Goal: Task Accomplishment & Management: Use online tool/utility

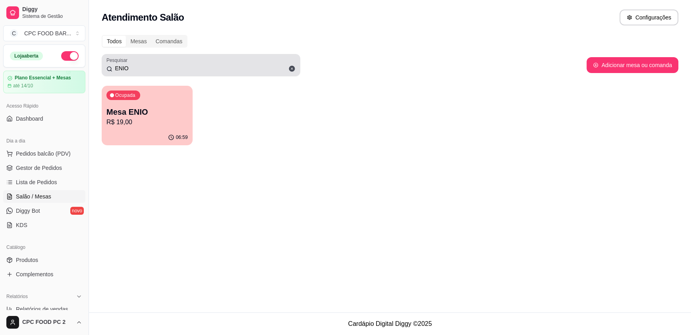
click at [145, 69] on input "ENIO" at bounding box center [203, 68] width 183 height 8
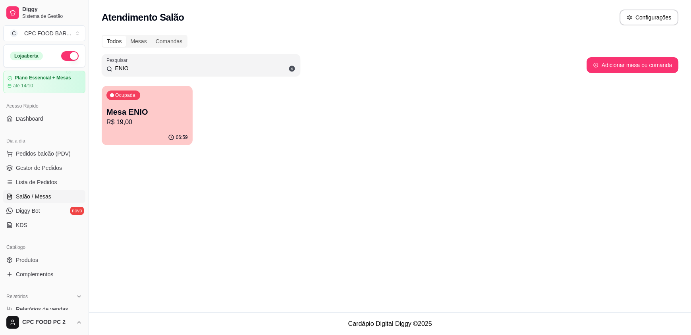
click at [145, 69] on input "ENIO" at bounding box center [203, 68] width 183 height 8
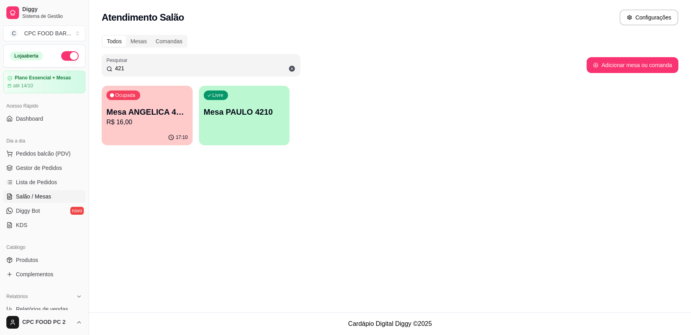
type input "421"
click at [240, 108] on p "Mesa PAULO 4210" at bounding box center [244, 112] width 79 height 11
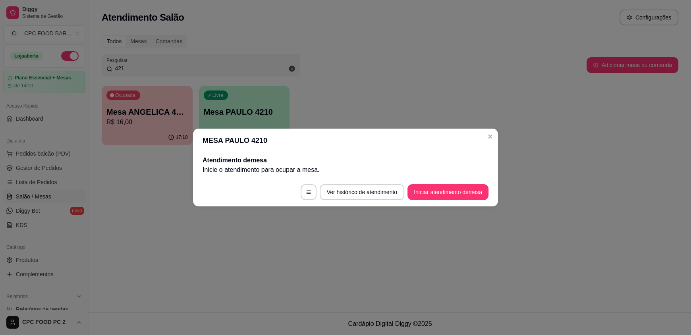
click at [444, 174] on p "Inicie o atendimento para ocupar a mesa ." at bounding box center [345, 170] width 286 height 10
click at [445, 190] on button "Iniciar atendimento de mesa" at bounding box center [447, 192] width 81 height 16
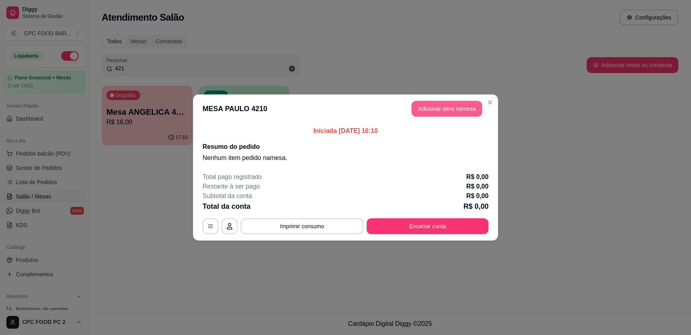
click at [445, 106] on button "Adicionar itens na mesa" at bounding box center [446, 109] width 71 height 16
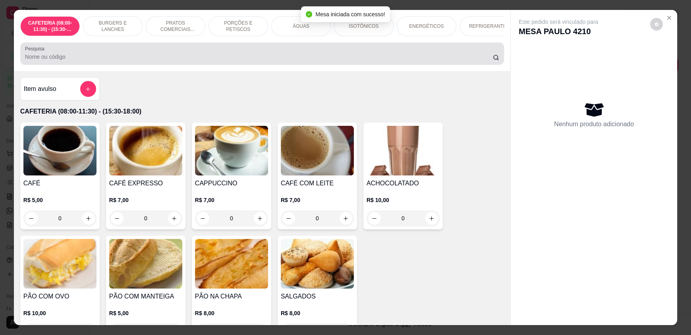
click at [277, 61] on input "Pesquisa" at bounding box center [259, 57] width 468 height 8
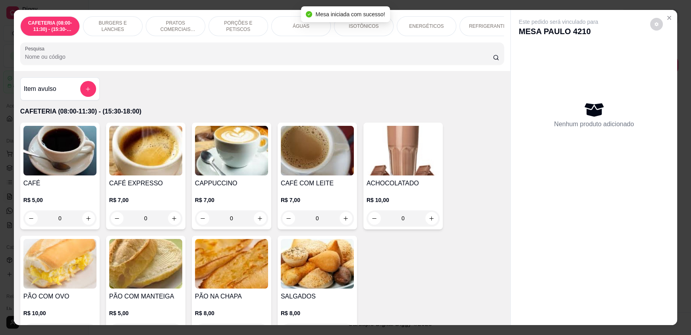
click at [225, 275] on img at bounding box center [231, 264] width 73 height 50
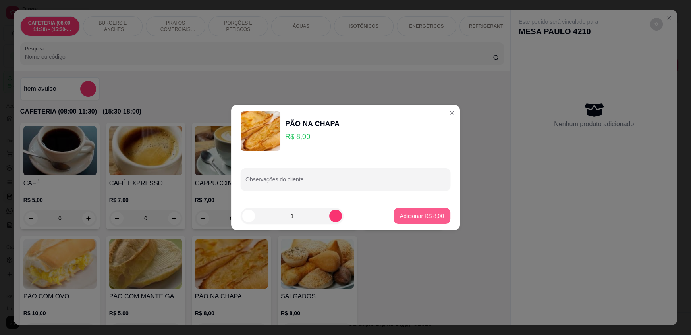
click at [414, 215] on p "Adicionar R$ 8,00" at bounding box center [422, 216] width 44 height 8
type input "1"
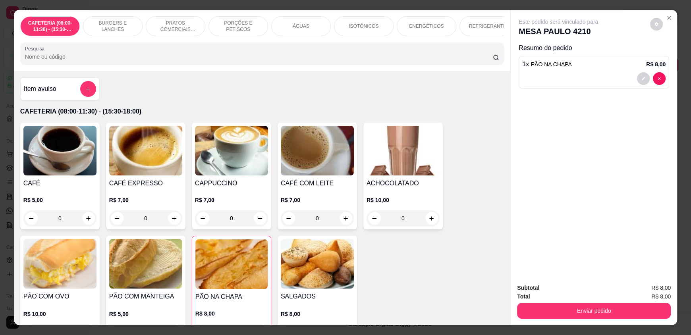
click at [149, 59] on input "Pesquisa" at bounding box center [259, 57] width 468 height 8
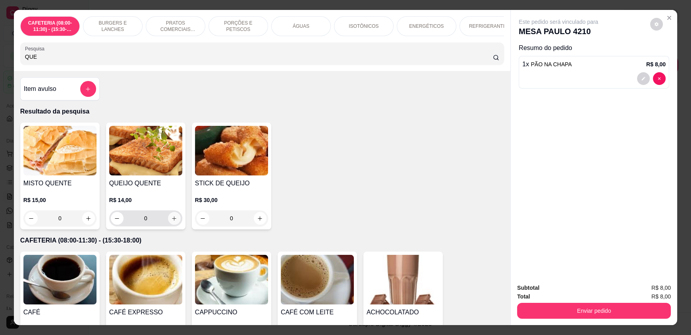
type input "QUE"
click at [171, 221] on icon "increase-product-quantity" at bounding box center [174, 218] width 6 height 6
type input "1"
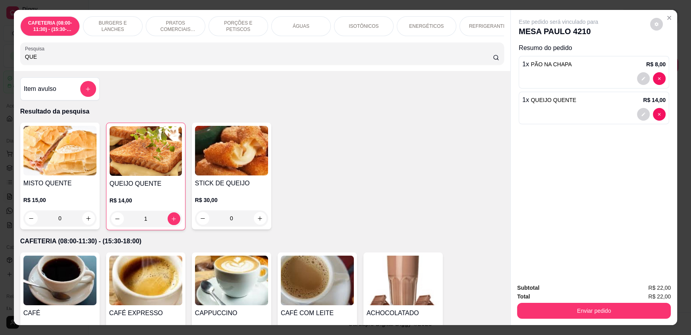
click at [110, 61] on input "QUE" at bounding box center [259, 57] width 468 height 8
click at [89, 96] on button "add-separate-item" at bounding box center [88, 89] width 16 height 16
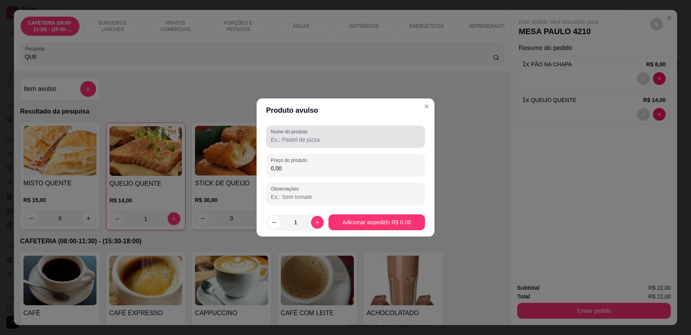
click at [289, 134] on label "Nome do produto" at bounding box center [290, 131] width 39 height 7
click at [289, 136] on input "Nome do produto" at bounding box center [345, 140] width 149 height 8
click at [167, 56] on div "QUE" at bounding box center [262, 54] width 474 height 16
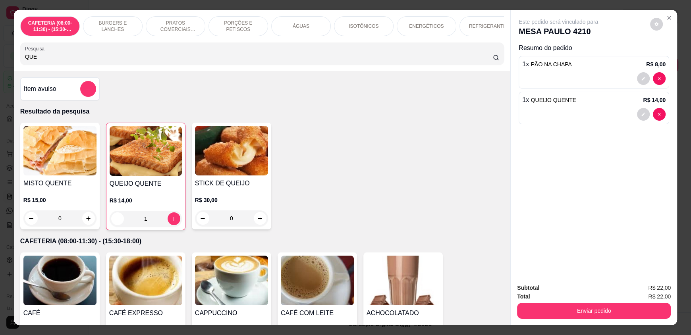
click at [167, 56] on div "QUE" at bounding box center [262, 54] width 474 height 16
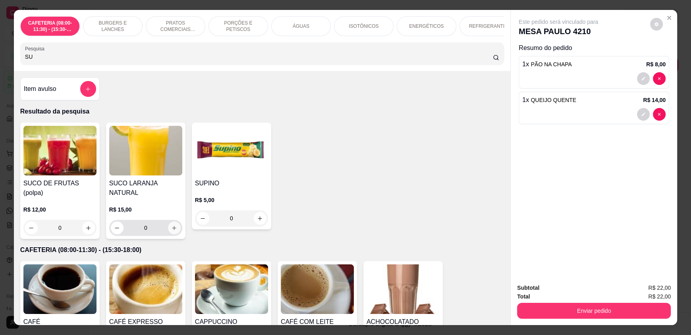
type input "SU"
click at [169, 221] on button "increase-product-quantity" at bounding box center [174, 227] width 13 height 13
type input "1"
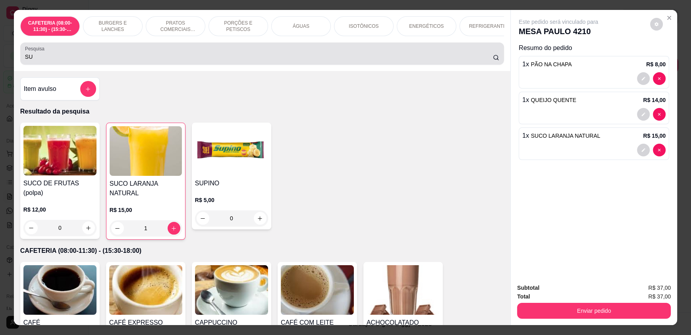
click at [59, 61] on input "SU" at bounding box center [259, 57] width 468 height 8
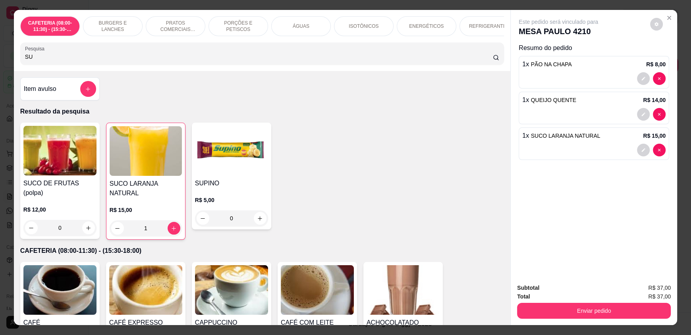
click at [59, 61] on input "SU" at bounding box center [259, 57] width 468 height 8
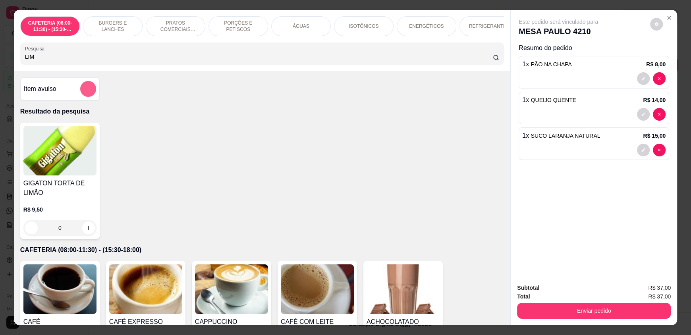
type input "LIM"
click at [83, 92] on button "add-separate-item" at bounding box center [87, 88] width 15 height 15
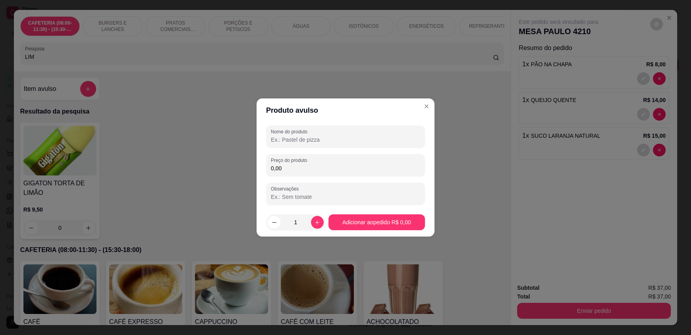
click at [294, 150] on div "Nome do produto Preço do produto 0,00 Observações" at bounding box center [345, 164] width 159 height 79
click at [295, 138] on input "Nome do produto" at bounding box center [345, 140] width 149 height 8
type input "L"
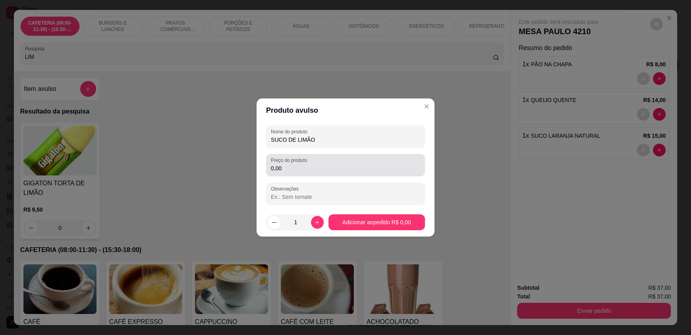
type input "SUCO DE LIMÃO"
click at [312, 171] on input "0,00" at bounding box center [345, 168] width 149 height 8
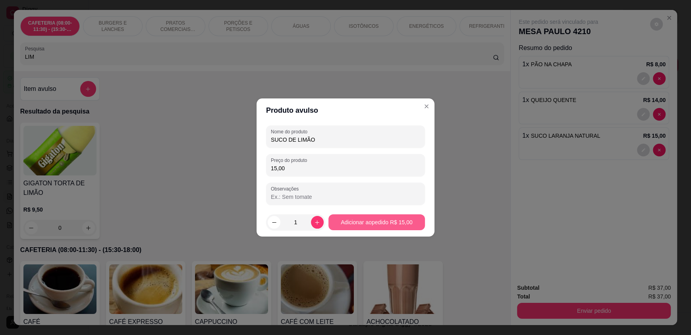
type input "15,00"
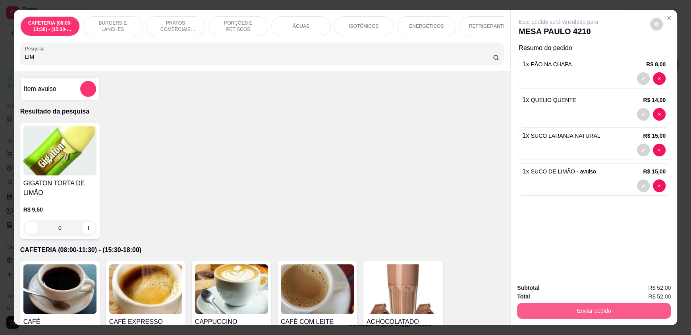
click at [570, 315] on button "Enviar pedido" at bounding box center [594, 311] width 154 height 16
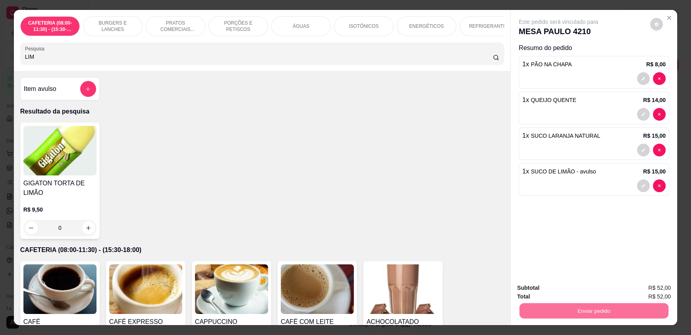
click at [645, 289] on button "Enviar pedido" at bounding box center [649, 291] width 45 height 15
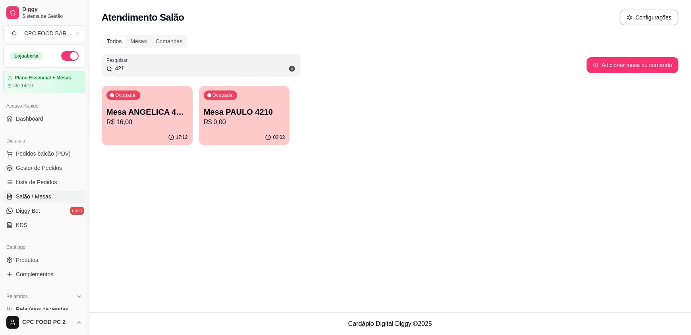
drag, startPoint x: 140, startPoint y: 69, endPoint x: 87, endPoint y: 68, distance: 52.4
click at [87, 68] on div "Diggy Sistema de Gestão C CPC FOOD BAR ... Loja aberta Plano Essencial + Mesas …" at bounding box center [345, 167] width 691 height 335
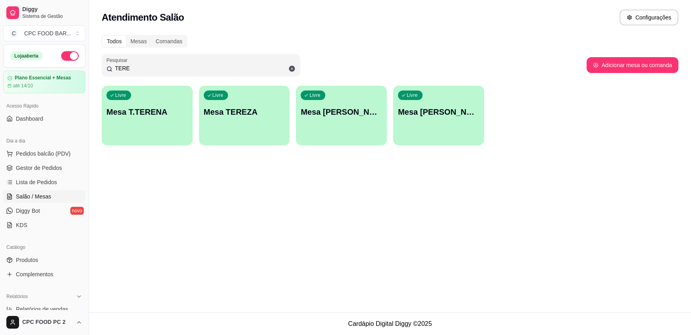
type input "TERE"
click at [127, 116] on p "Mesa T.TERENA" at bounding box center [146, 111] width 81 height 11
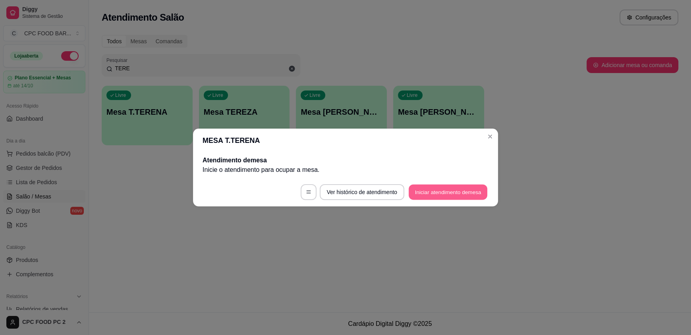
click at [430, 197] on button "Iniciar atendimento de mesa" at bounding box center [447, 192] width 79 height 15
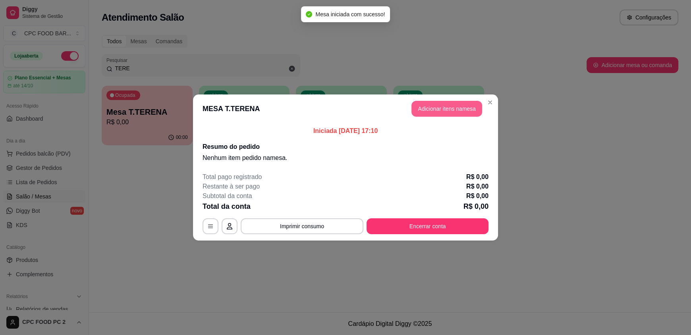
click at [430, 108] on button "Adicionar itens na mesa" at bounding box center [446, 109] width 71 height 16
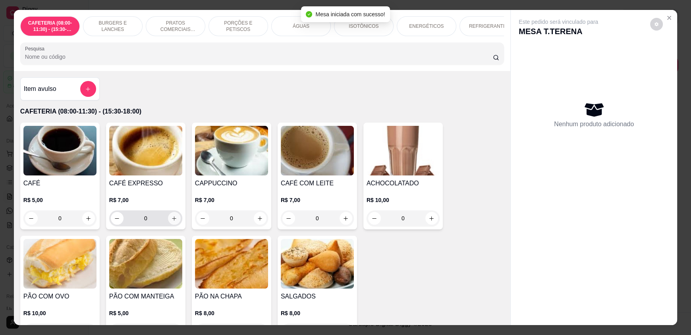
click at [172, 225] on button "increase-product-quantity" at bounding box center [174, 218] width 13 height 13
type input "1"
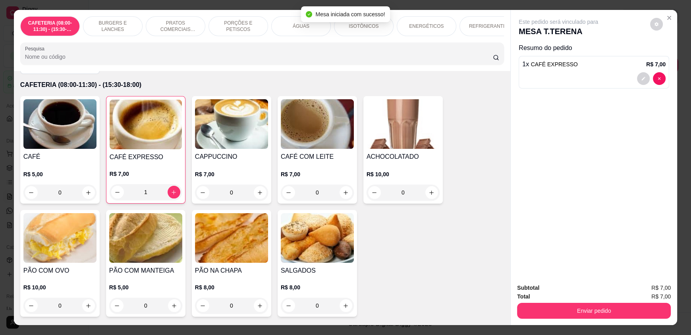
scroll to position [39, 0]
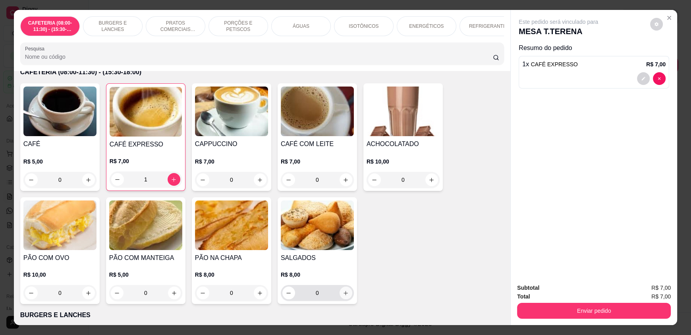
click at [342, 296] on icon "increase-product-quantity" at bounding box center [345, 293] width 6 height 6
type input "1"
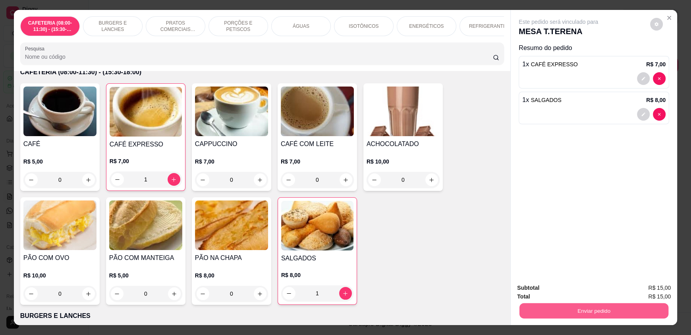
click at [560, 309] on button "Enviar pedido" at bounding box center [593, 310] width 149 height 15
click at [655, 290] on button "Enviar pedido" at bounding box center [650, 291] width 44 height 15
